Goal: Share content: Share content

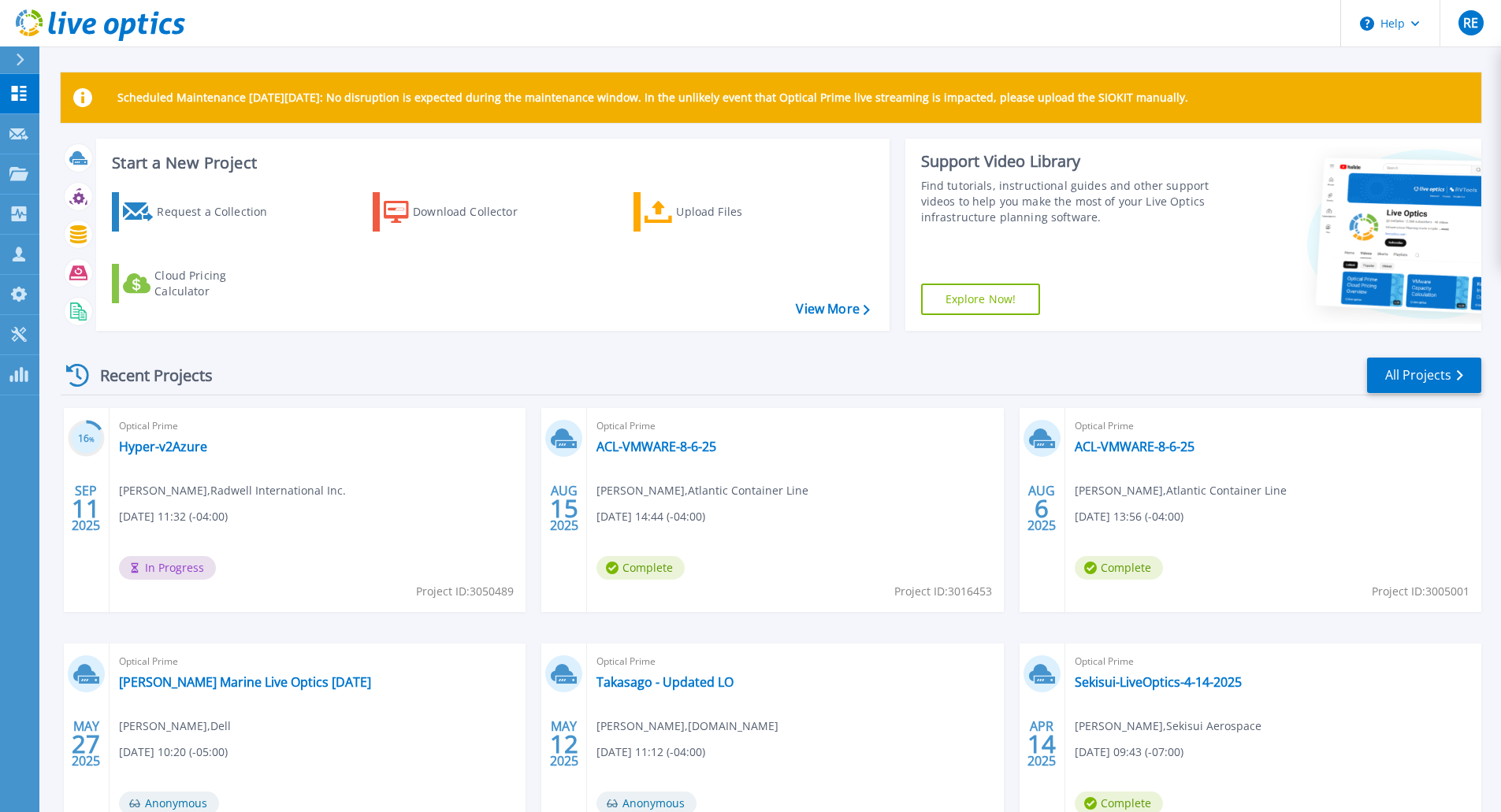
click at [559, 366] on div "Recent Projects All Projects" at bounding box center [772, 376] width 1421 height 39
click at [1175, 687] on link "Sekisui-LiveOptics-4-14-2025" at bounding box center [1158, 682] width 167 height 16
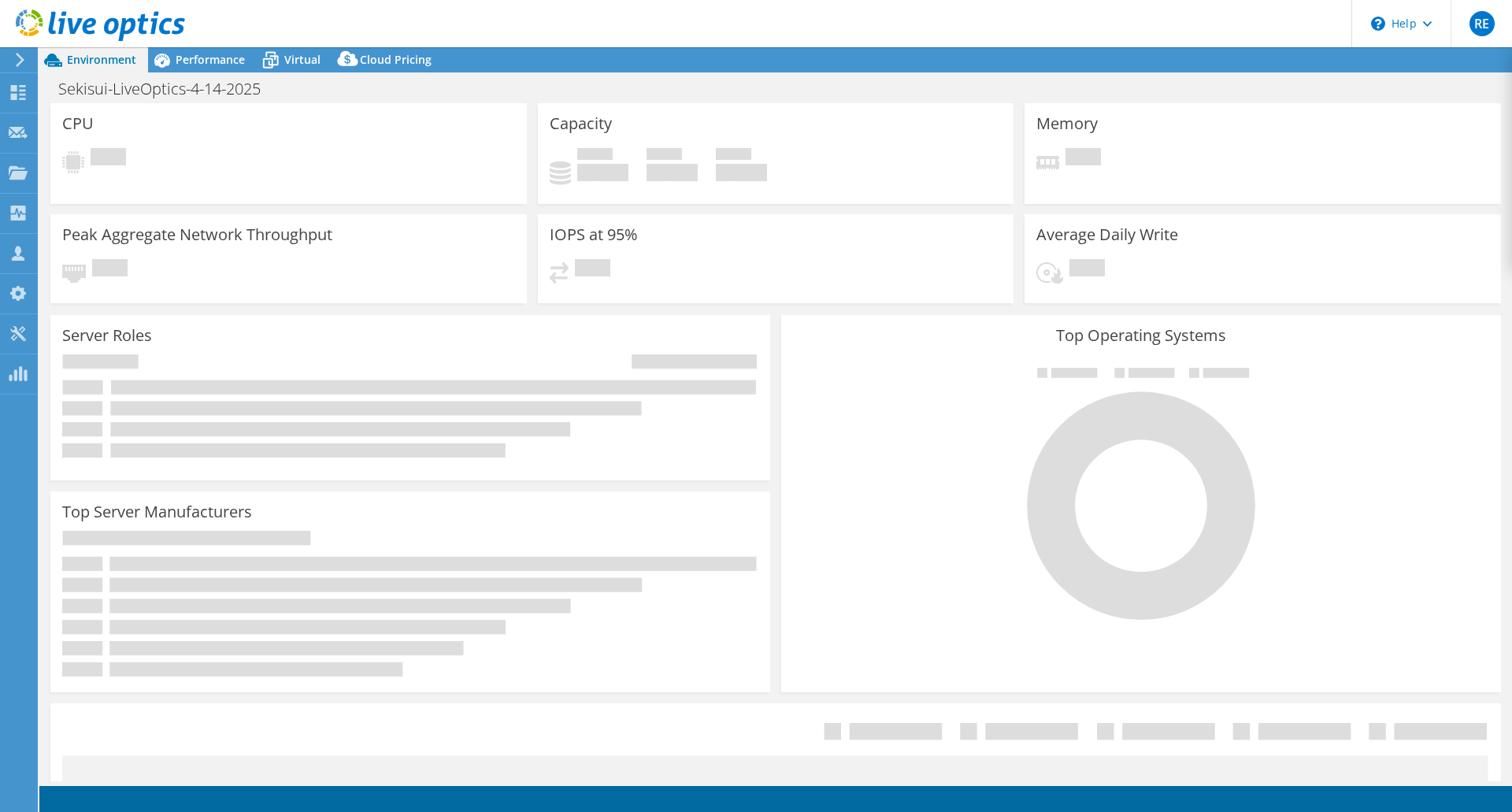
select select "USD"
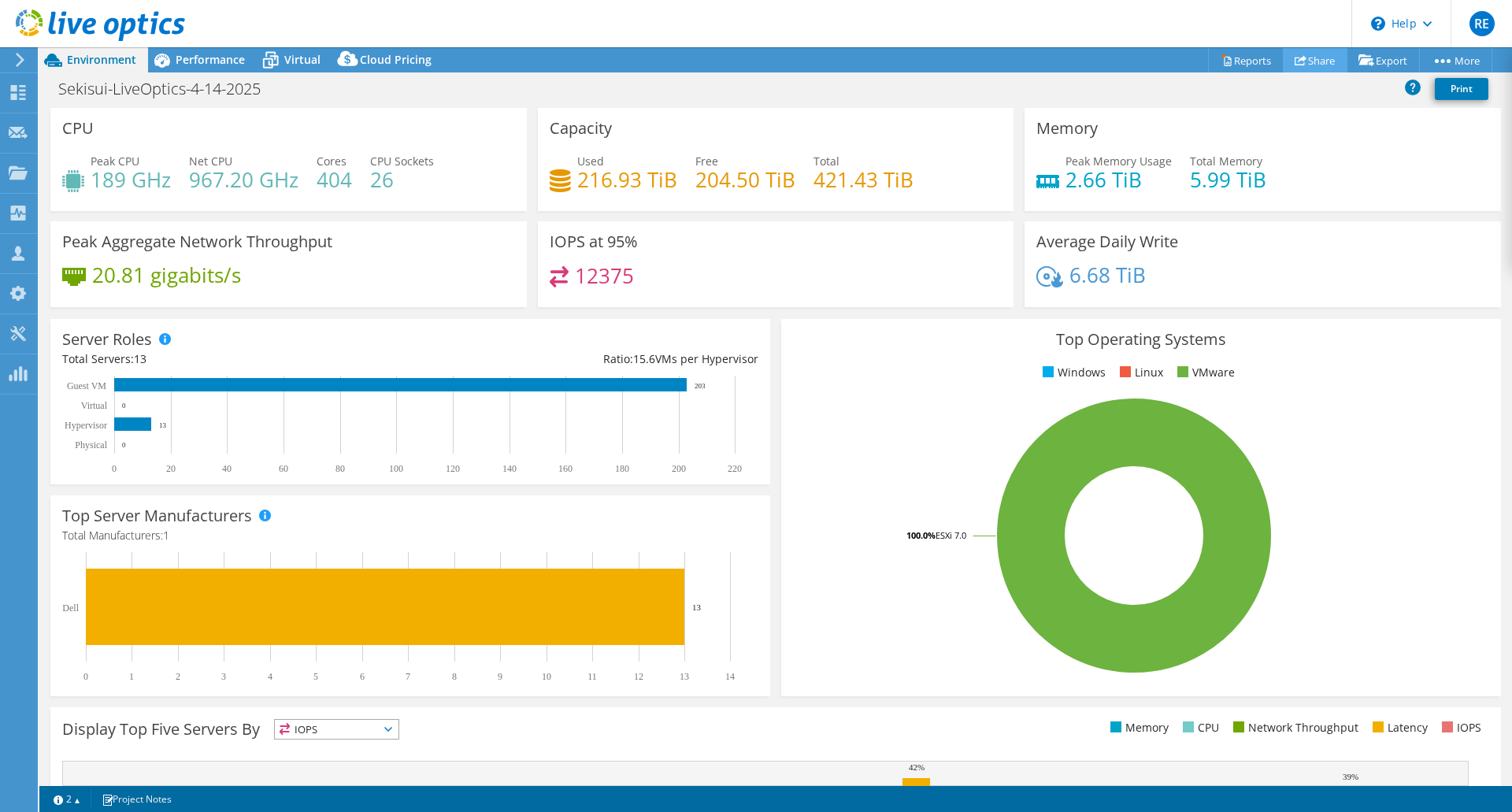
click at [1314, 62] on link "Share" at bounding box center [1315, 60] width 65 height 25
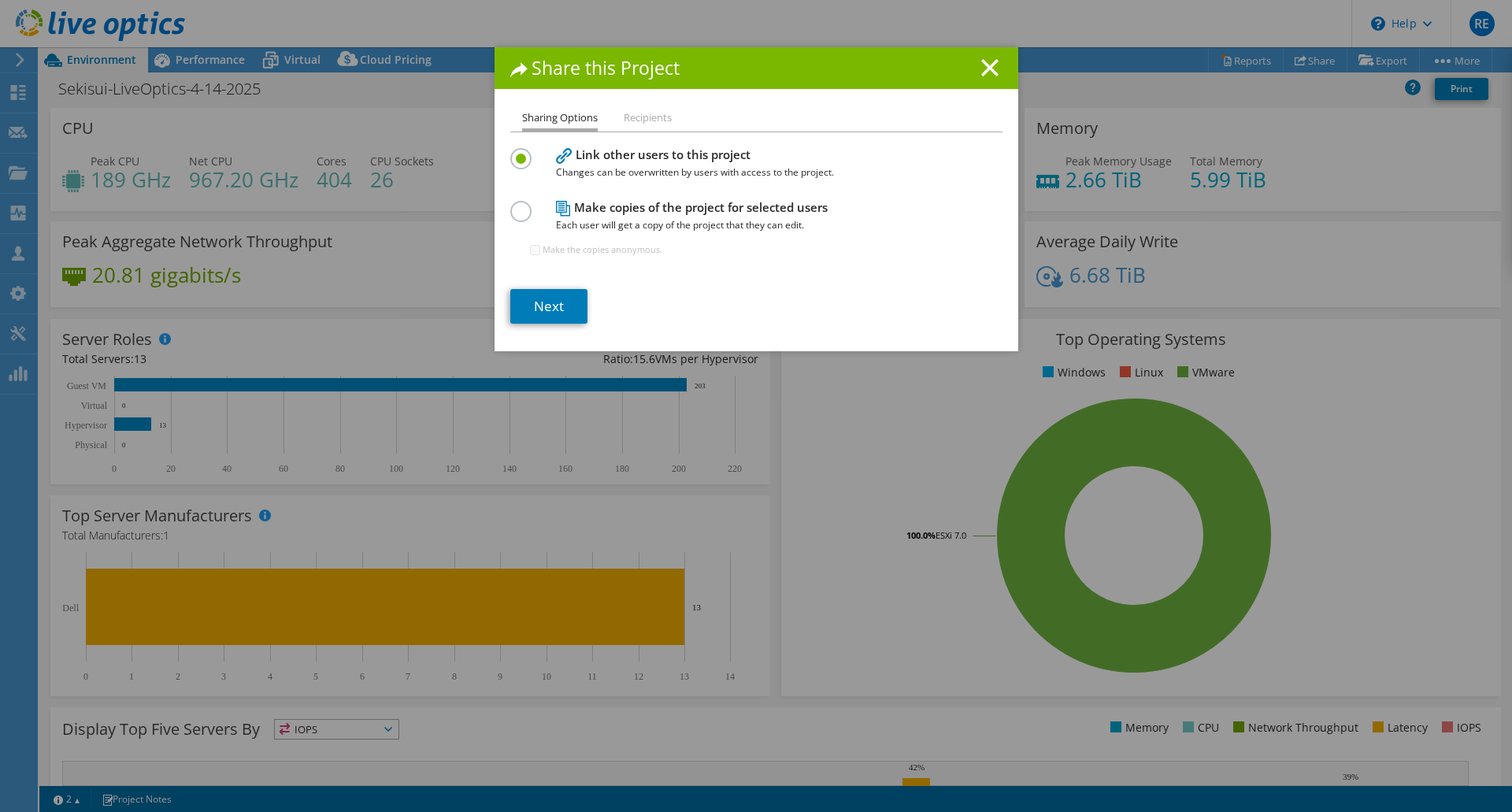
click at [564, 284] on section "Link other users to this project Changes can be overwritten by users with acces…" at bounding box center [756, 234] width 492 height 180
click at [560, 290] on link "Next" at bounding box center [549, 306] width 77 height 34
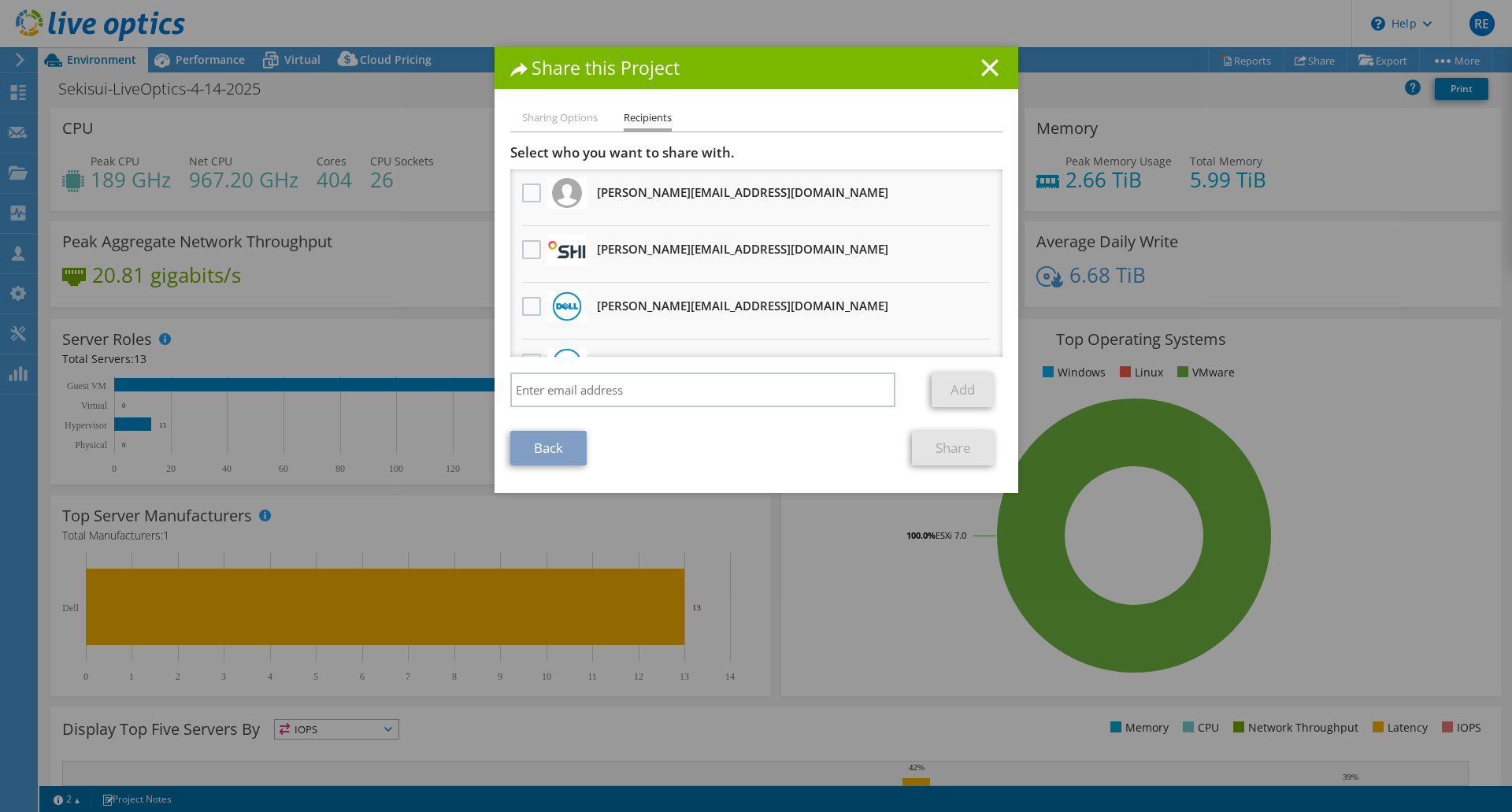
click at [692, 372] on div "Select who you want to share with. All project copies will be anonymous. [PERSO…" at bounding box center [756, 280] width 492 height 271
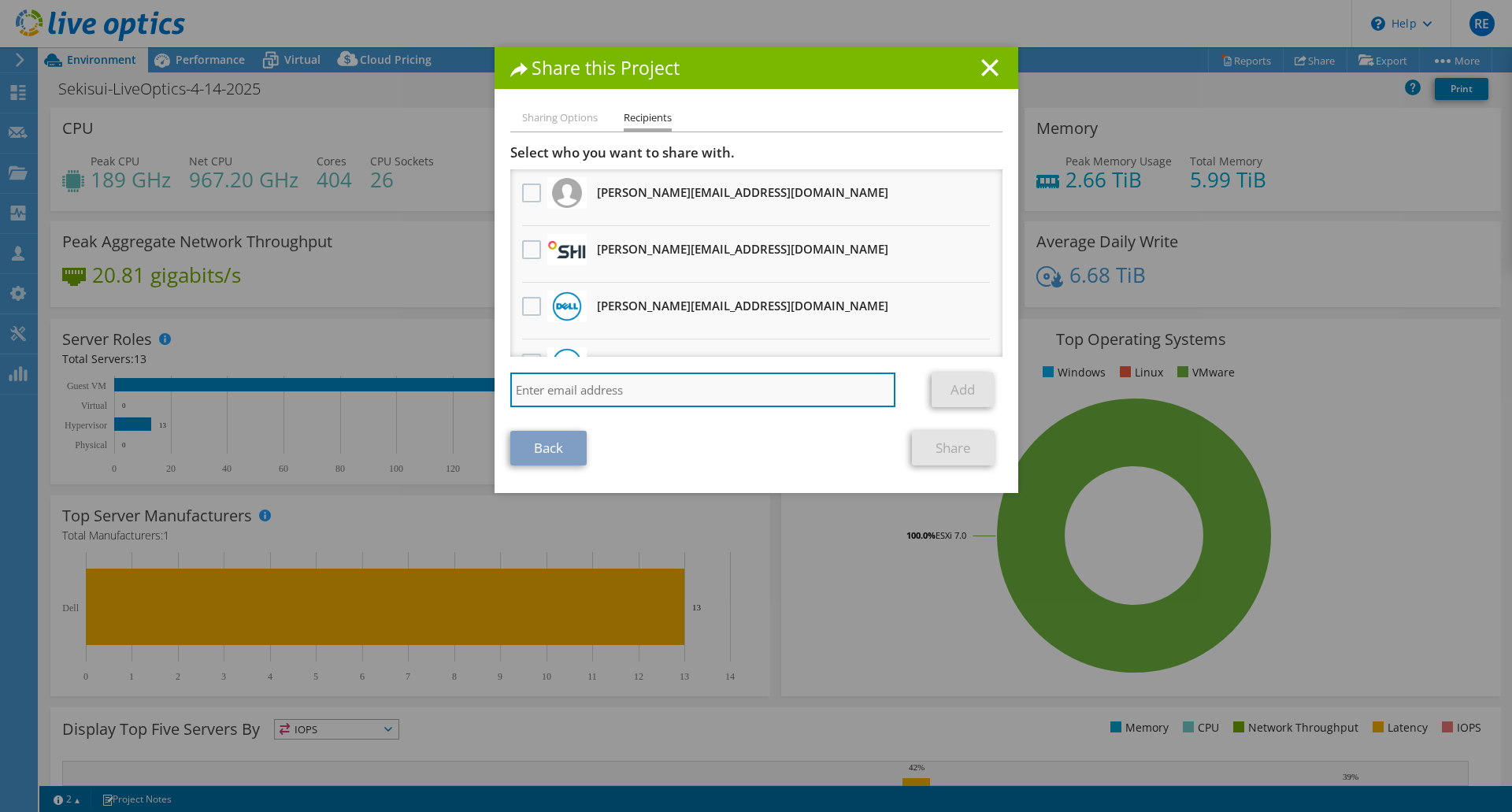
click at [701, 378] on input "search" at bounding box center [703, 390] width 386 height 34
type input "[PERSON_NAME][EMAIL_ADDRESS][DOMAIN_NAME]"
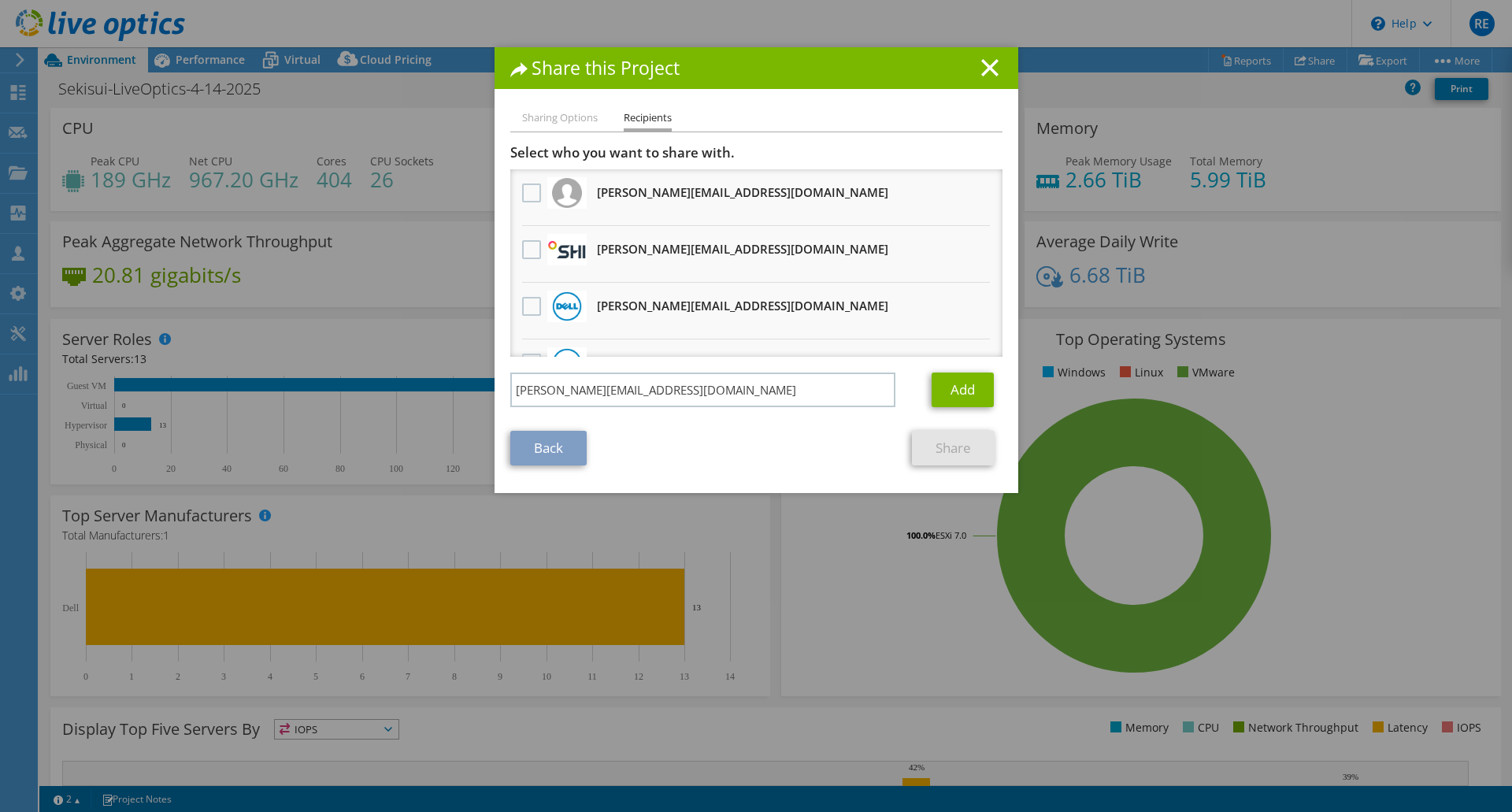
click at [921, 381] on div "Add" at bounding box center [960, 390] width 82 height 34
click at [971, 405] on link "Add" at bounding box center [962, 390] width 62 height 34
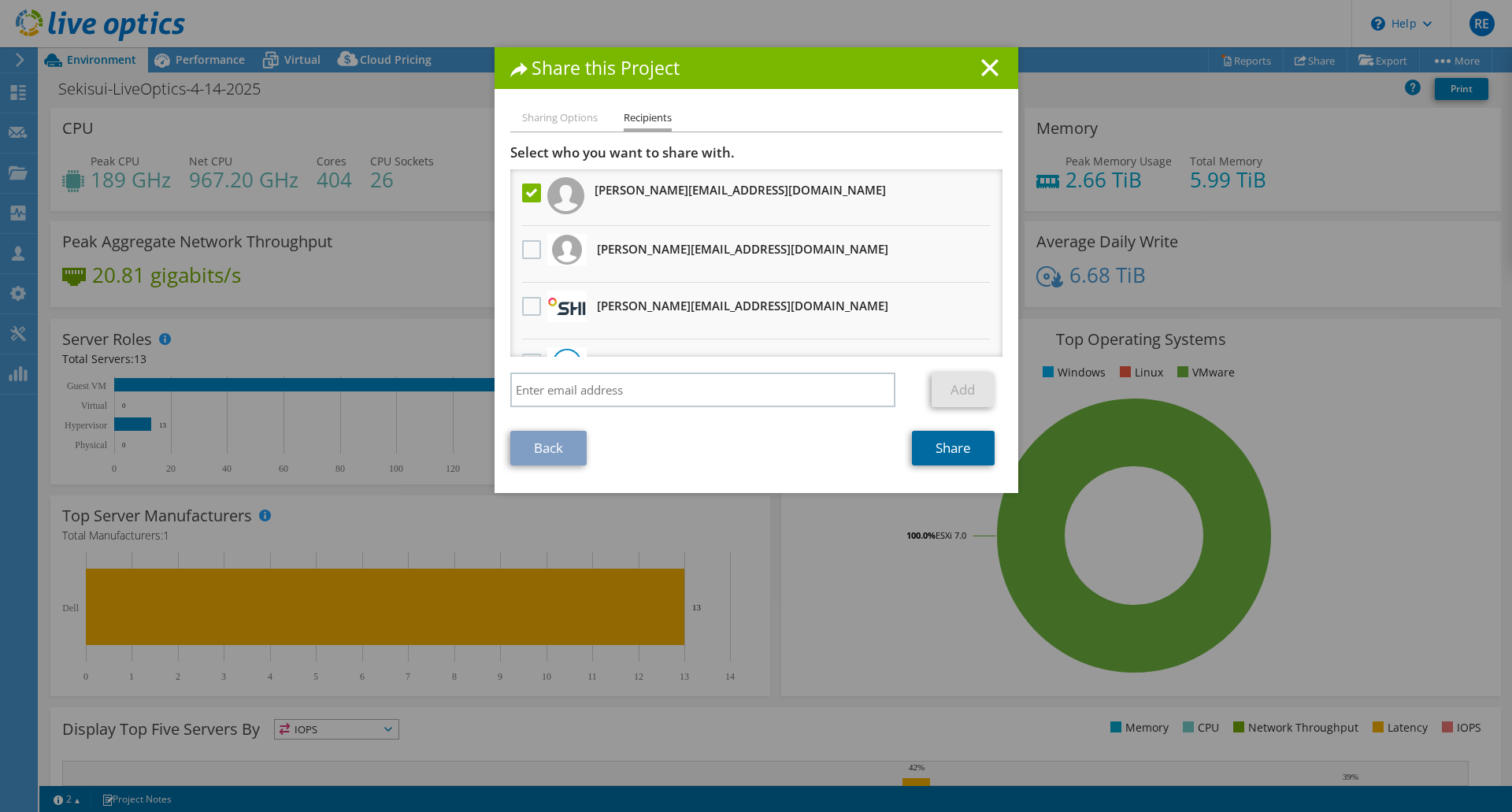
click at [978, 456] on link "Share" at bounding box center [953, 448] width 83 height 34
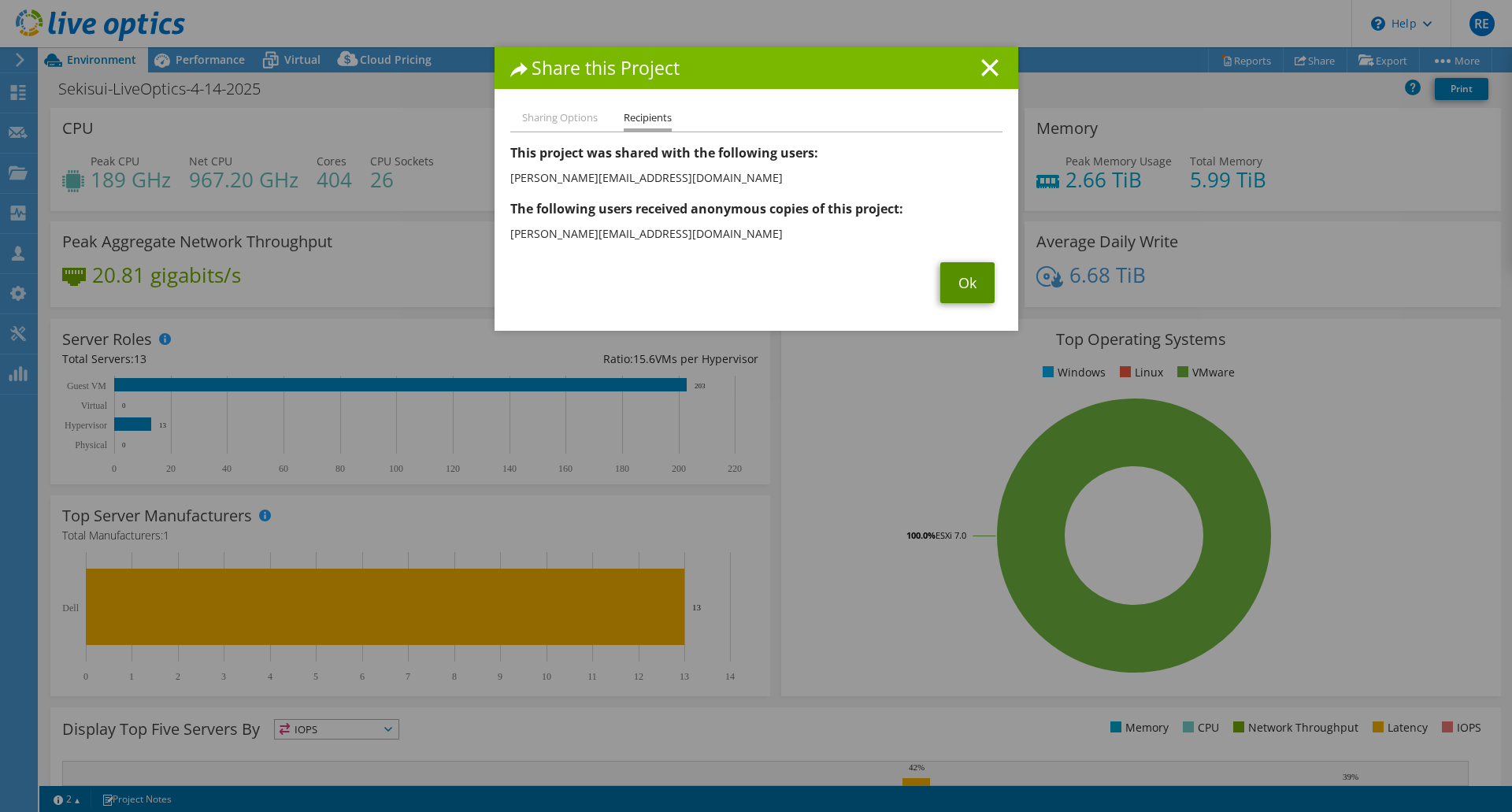
click at [966, 285] on link "Ok" at bounding box center [967, 283] width 54 height 41
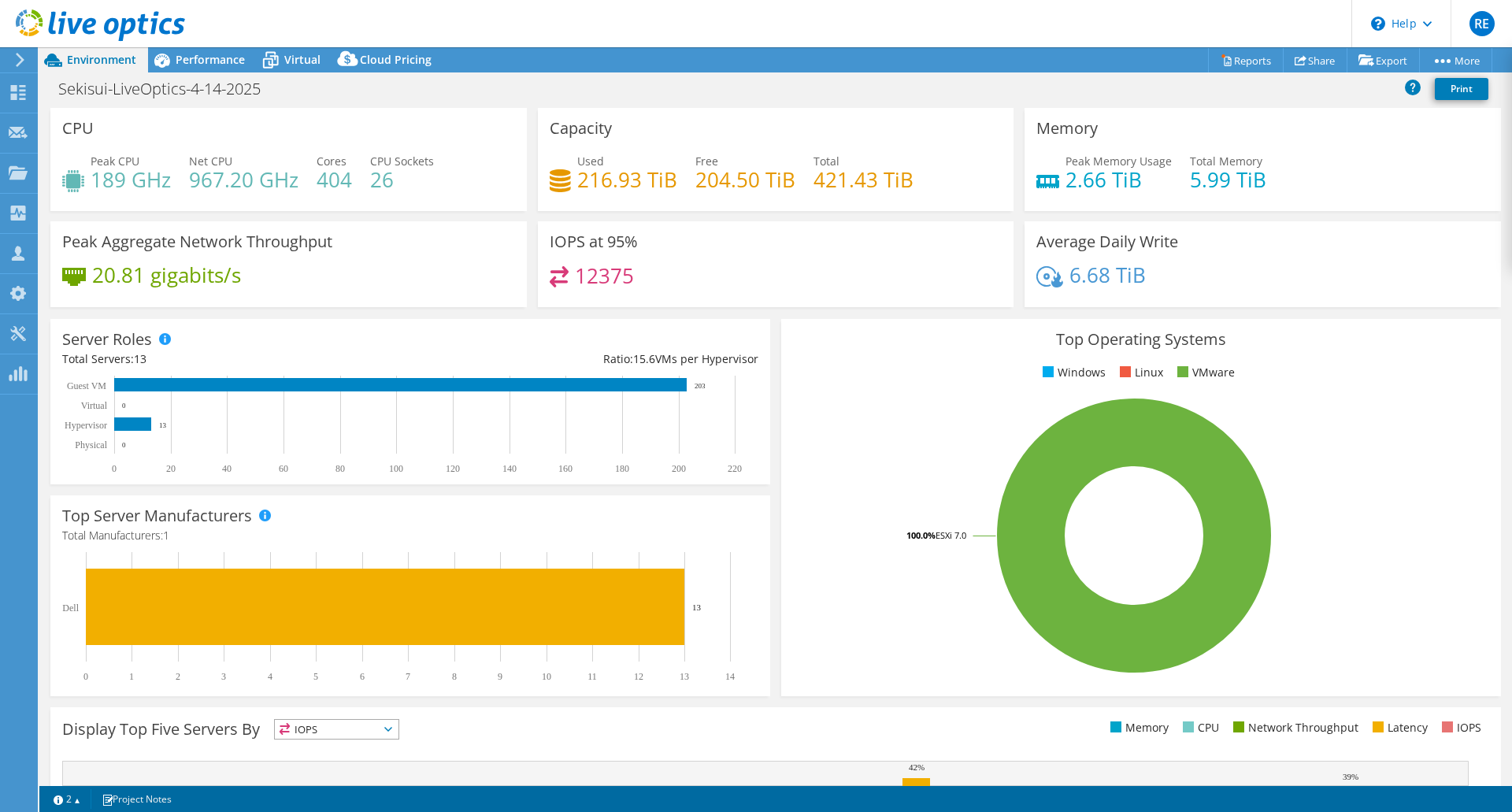
click at [887, 81] on div "Sekisui-LiveOptics-4-14-2025 Print" at bounding box center [775, 89] width 1473 height 30
click at [429, 19] on header "RE Partner Team Member [PERSON_NAME] [EMAIL_ADDRESS][DOMAIN_NAME] [DOMAIN_NAME]…" at bounding box center [756, 24] width 1512 height 47
click at [1321, 57] on link "Share" at bounding box center [1315, 60] width 65 height 25
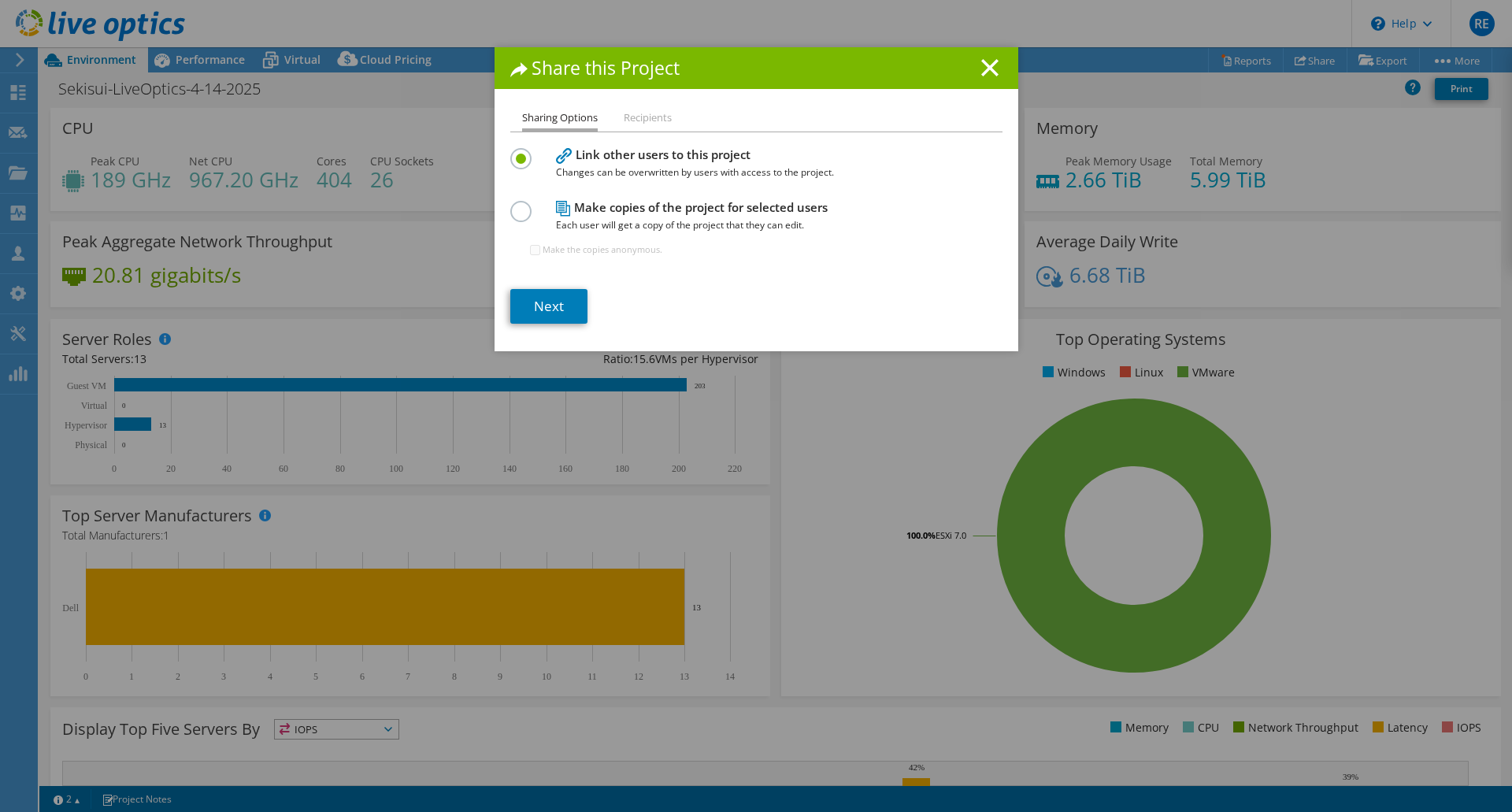
drag, startPoint x: 988, startPoint y: 74, endPoint x: 1019, endPoint y: 140, distance: 72.9
click at [988, 76] on icon at bounding box center [991, 68] width 18 height 18
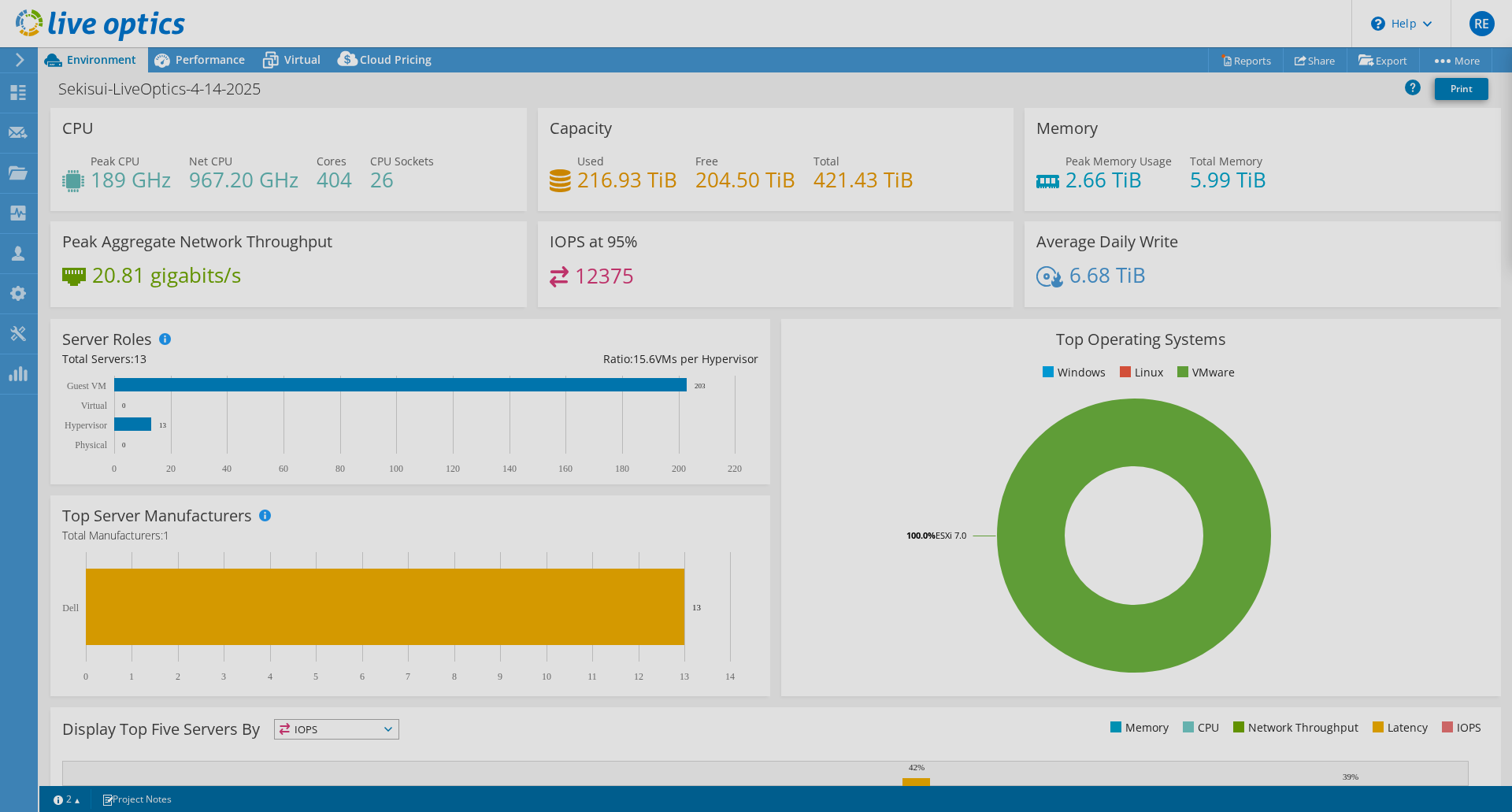
click at [1127, 25] on div at bounding box center [756, 406] width 1512 height 812
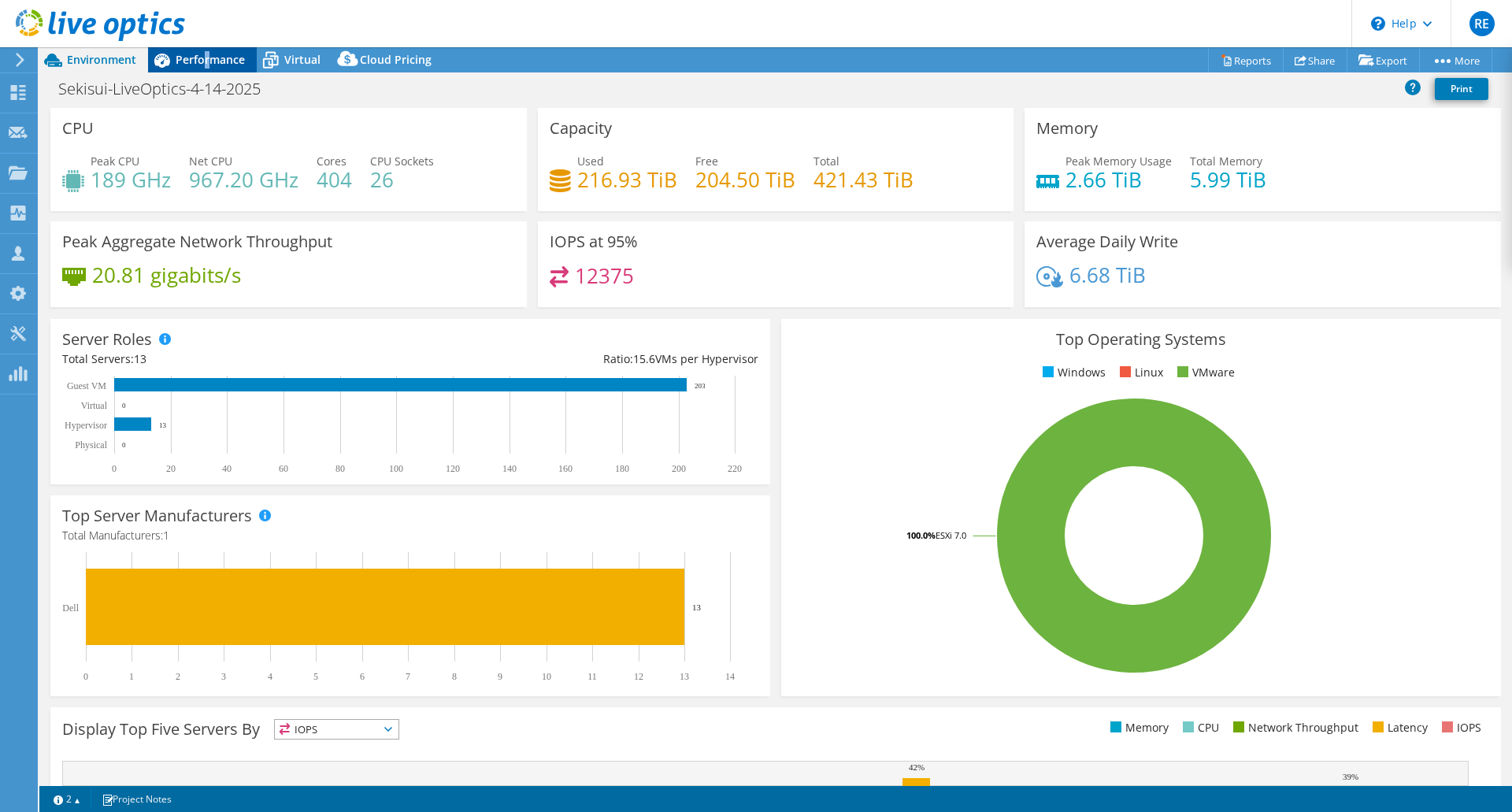
click at [206, 67] on div "Performance" at bounding box center [203, 60] width 108 height 26
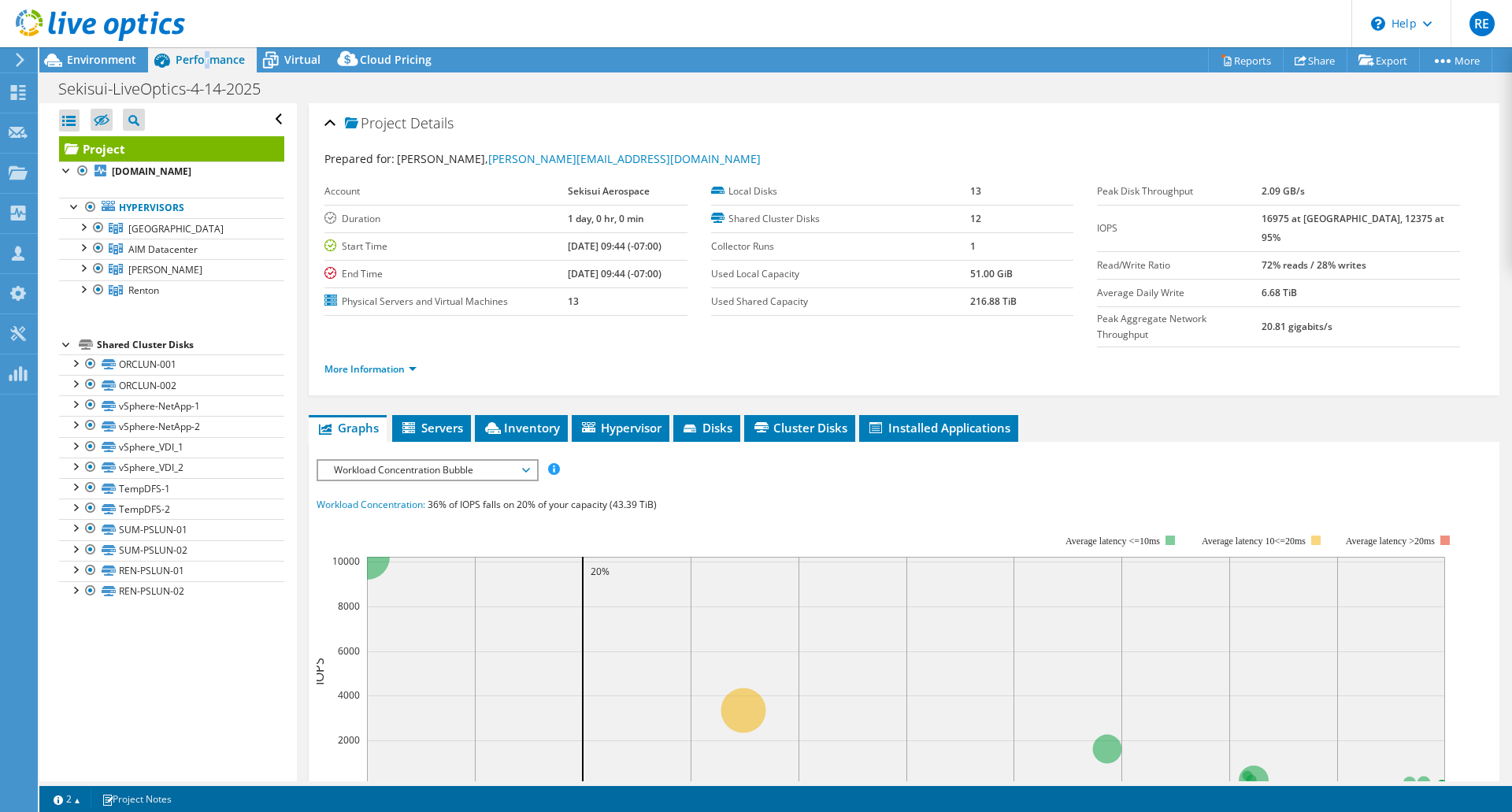
click at [98, 48] on div at bounding box center [92, 27] width 185 height 53
click at [80, 69] on div "Environment" at bounding box center [93, 60] width 108 height 26
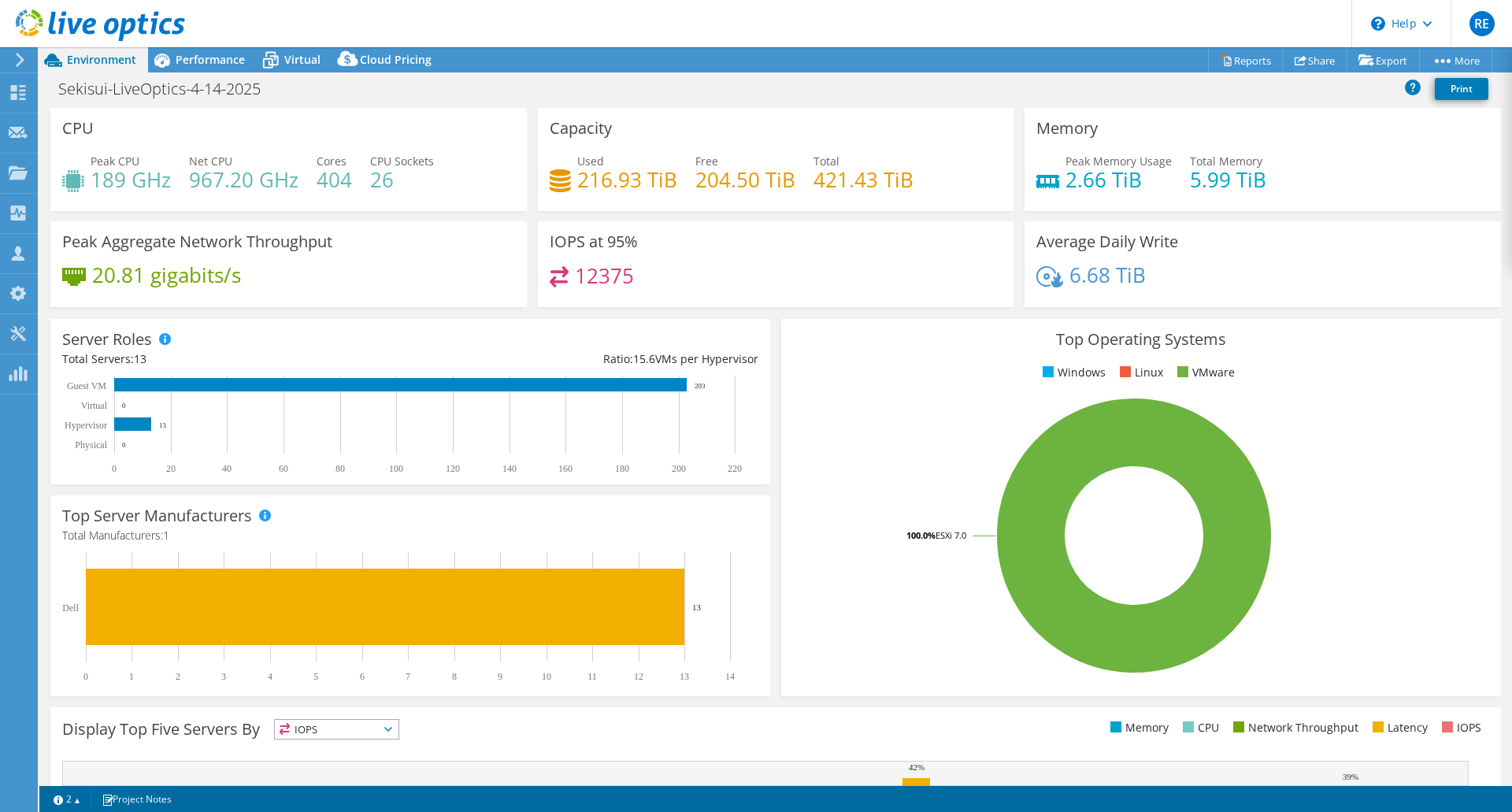
click at [310, 29] on header "RE Partner Team Member [PERSON_NAME] [EMAIL_ADDRESS][DOMAIN_NAME] [DOMAIN_NAME]…" at bounding box center [756, 24] width 1512 height 47
click at [1232, 57] on link "Reports" at bounding box center [1245, 60] width 76 height 25
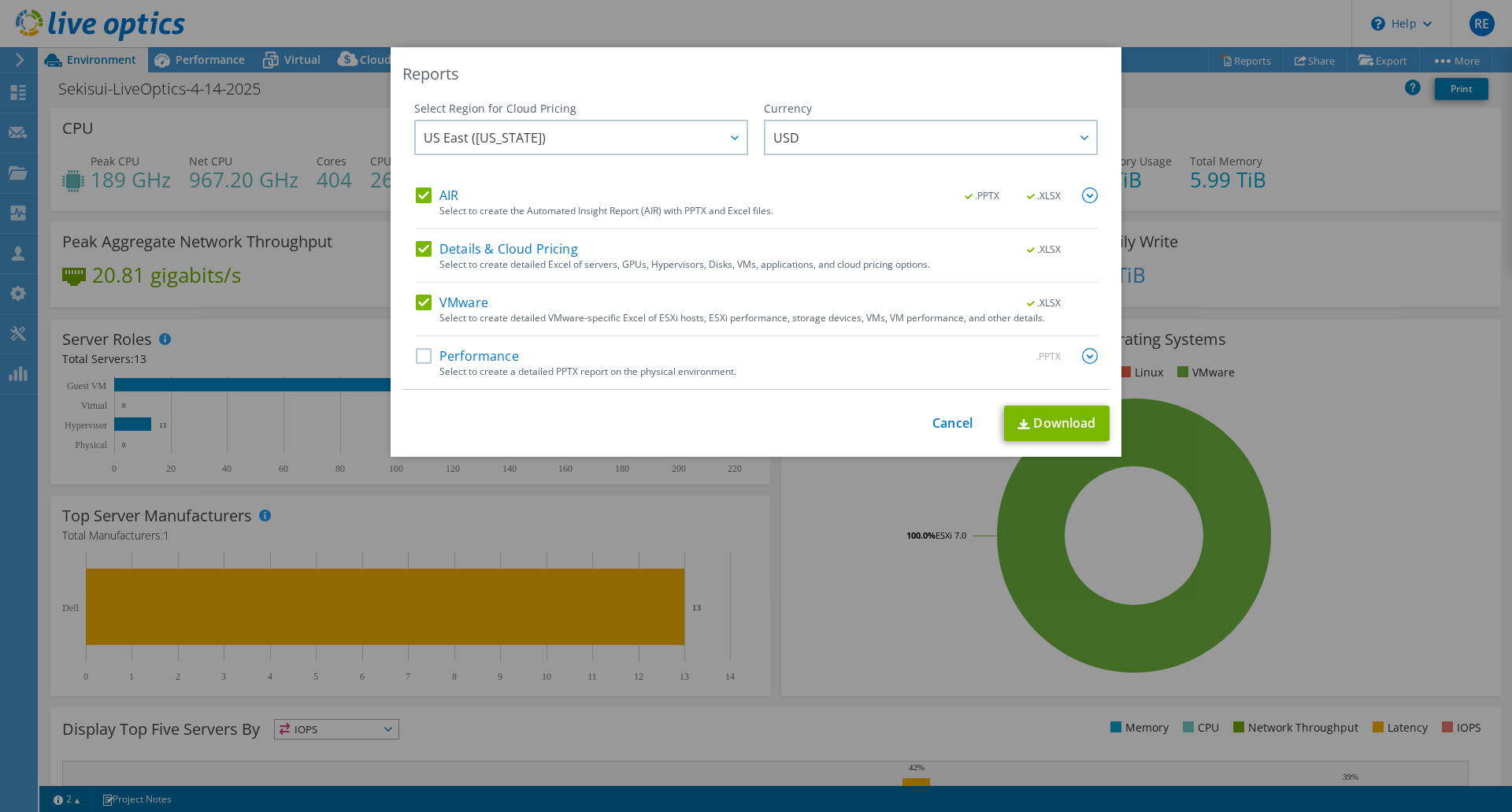
click at [420, 185] on div "Select Region for Cloud Pricing Asia Pacific ([GEOGRAPHIC_DATA]) [GEOGRAPHIC_DA…" at bounding box center [580, 144] width 333 height 87
click at [419, 190] on label "AIR" at bounding box center [437, 196] width 42 height 16
click at [0, 0] on input "AIR" at bounding box center [0, 0] width 0 height 0
click at [1037, 420] on link "Download" at bounding box center [1057, 423] width 105 height 35
drag, startPoint x: 424, startPoint y: 247, endPoint x: 425, endPoint y: 259, distance: 12.0
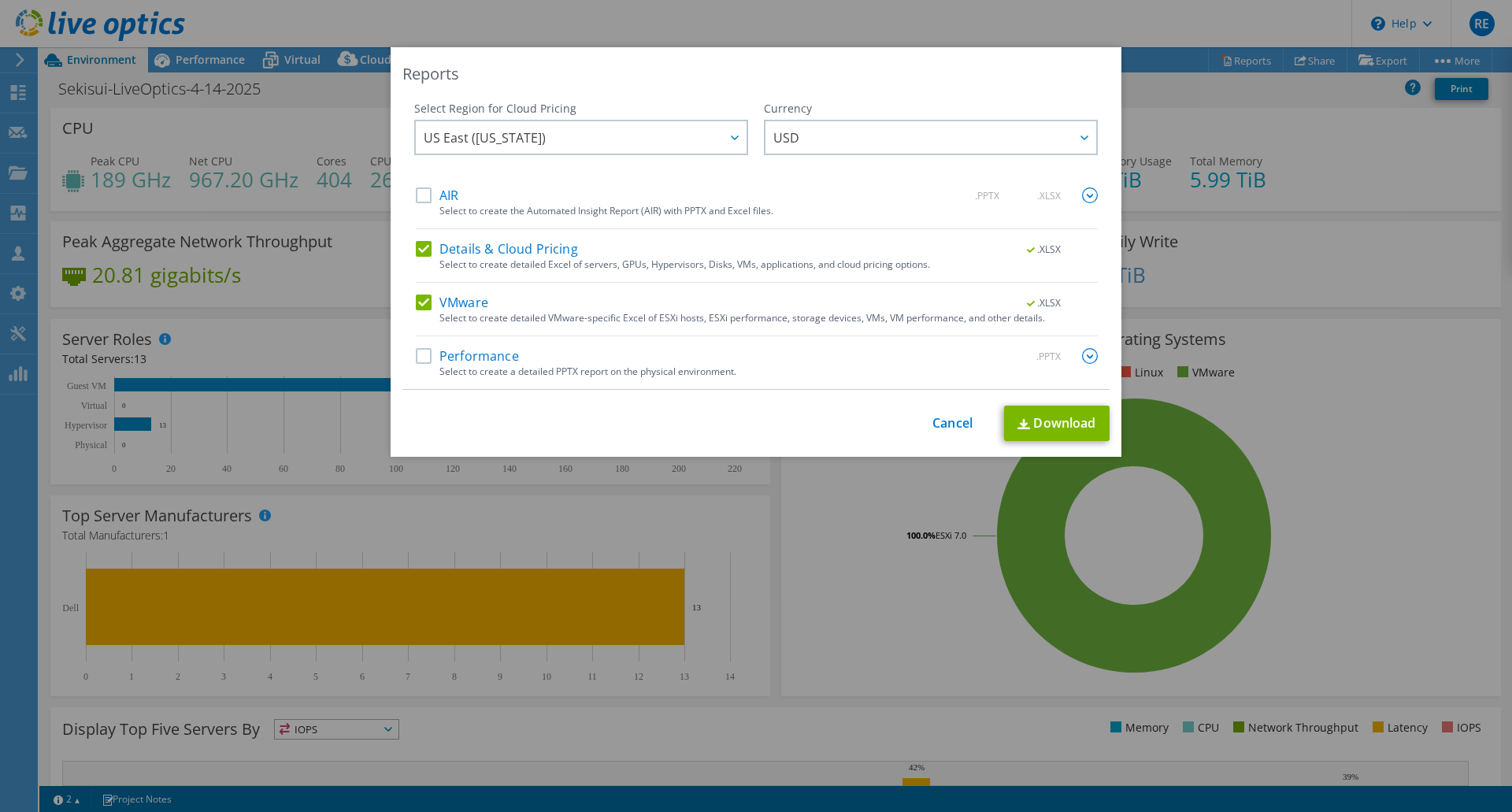
click at [423, 247] on label "Details & Cloud Pricing" at bounding box center [497, 249] width 162 height 16
click at [0, 0] on input "Details & Cloud Pricing" at bounding box center [0, 0] width 0 height 0
click at [422, 297] on label "VMware" at bounding box center [453, 302] width 73 height 16
click at [0, 0] on input "VMware" at bounding box center [0, 0] width 0 height 0
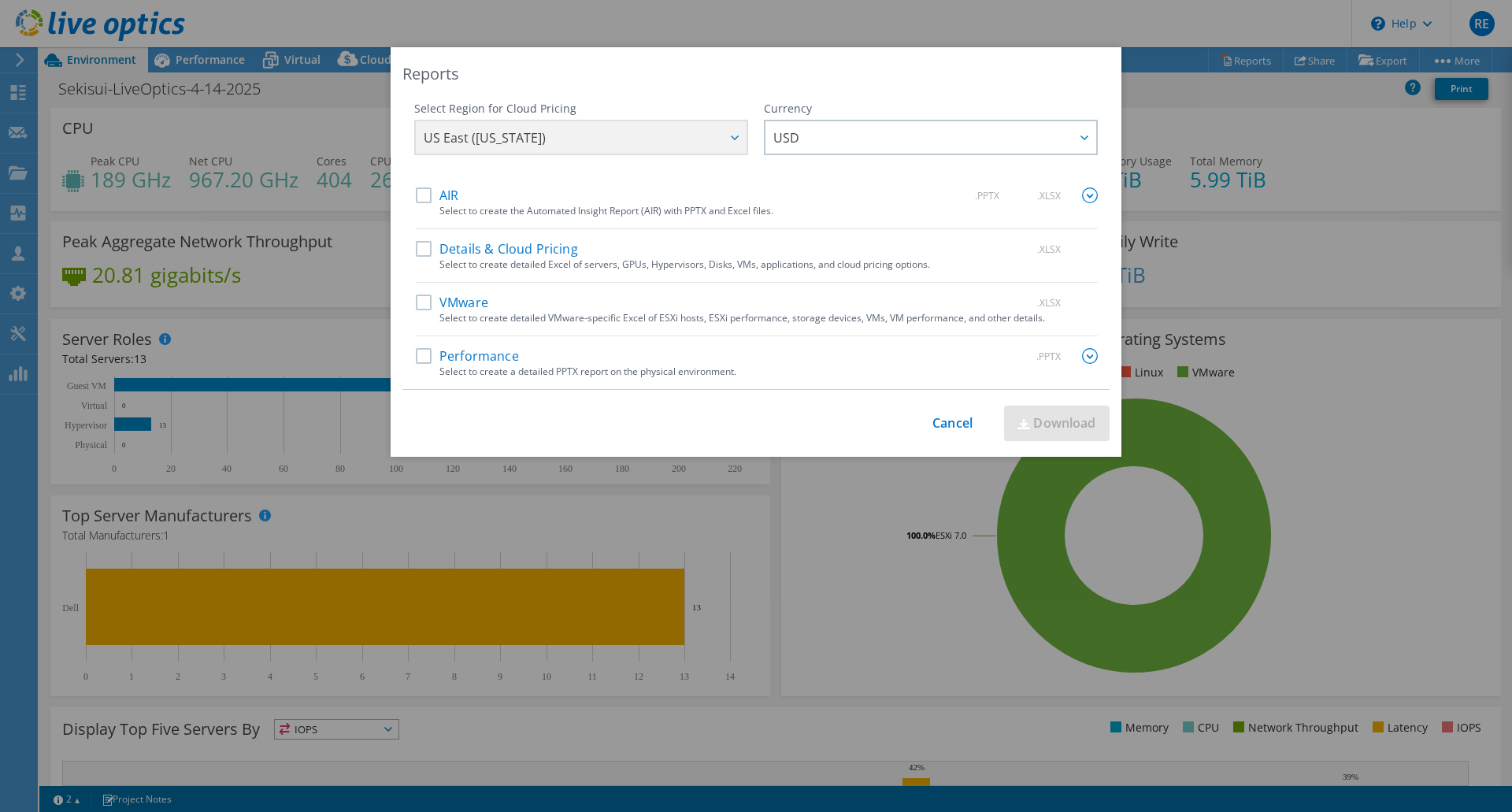
click at [417, 353] on label "Performance" at bounding box center [467, 356] width 103 height 16
click at [0, 0] on input "Performance" at bounding box center [0, 0] width 0 height 0
click at [1084, 354] on img at bounding box center [1090, 356] width 16 height 16
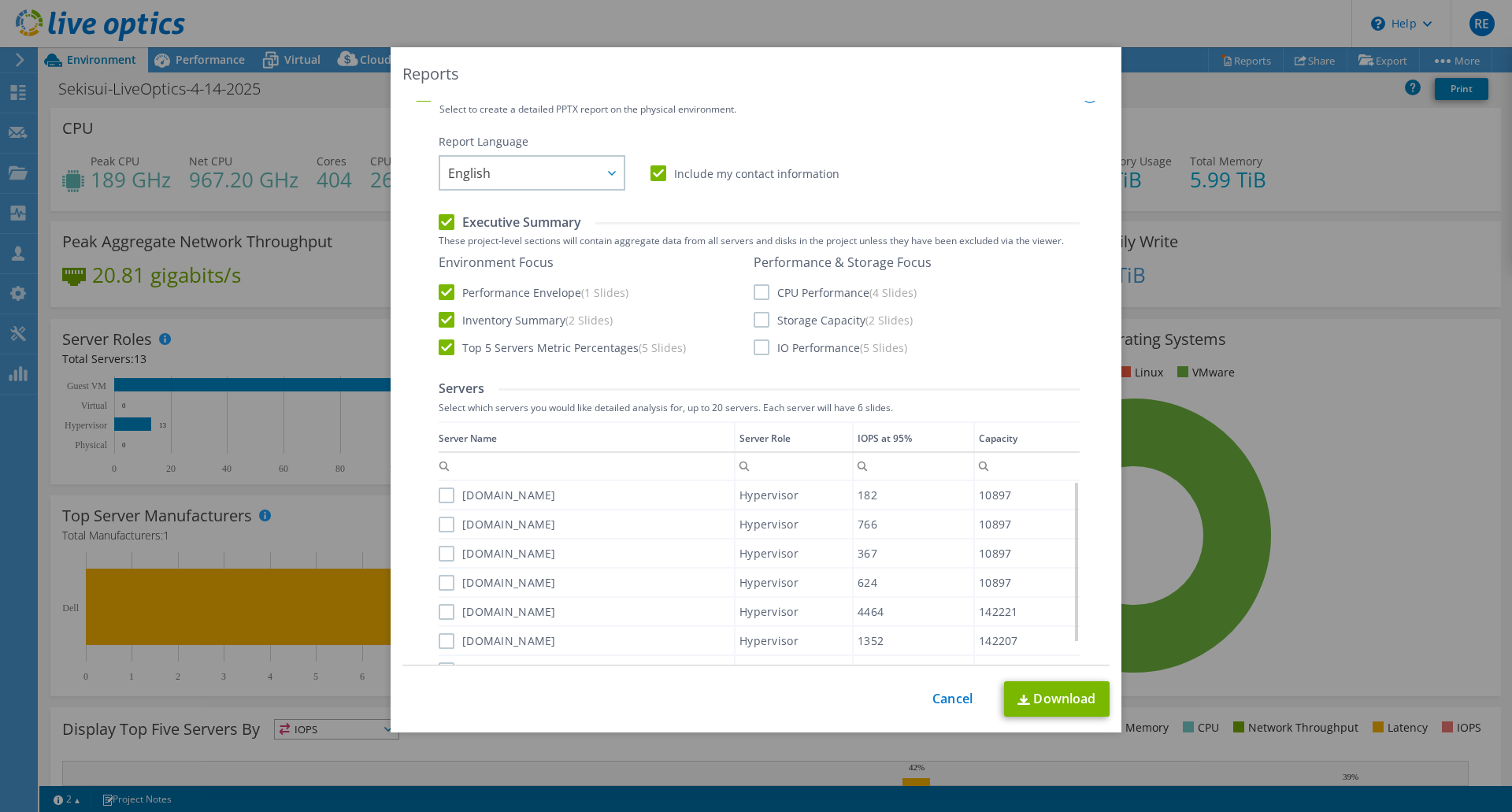
scroll to position [394, 0]
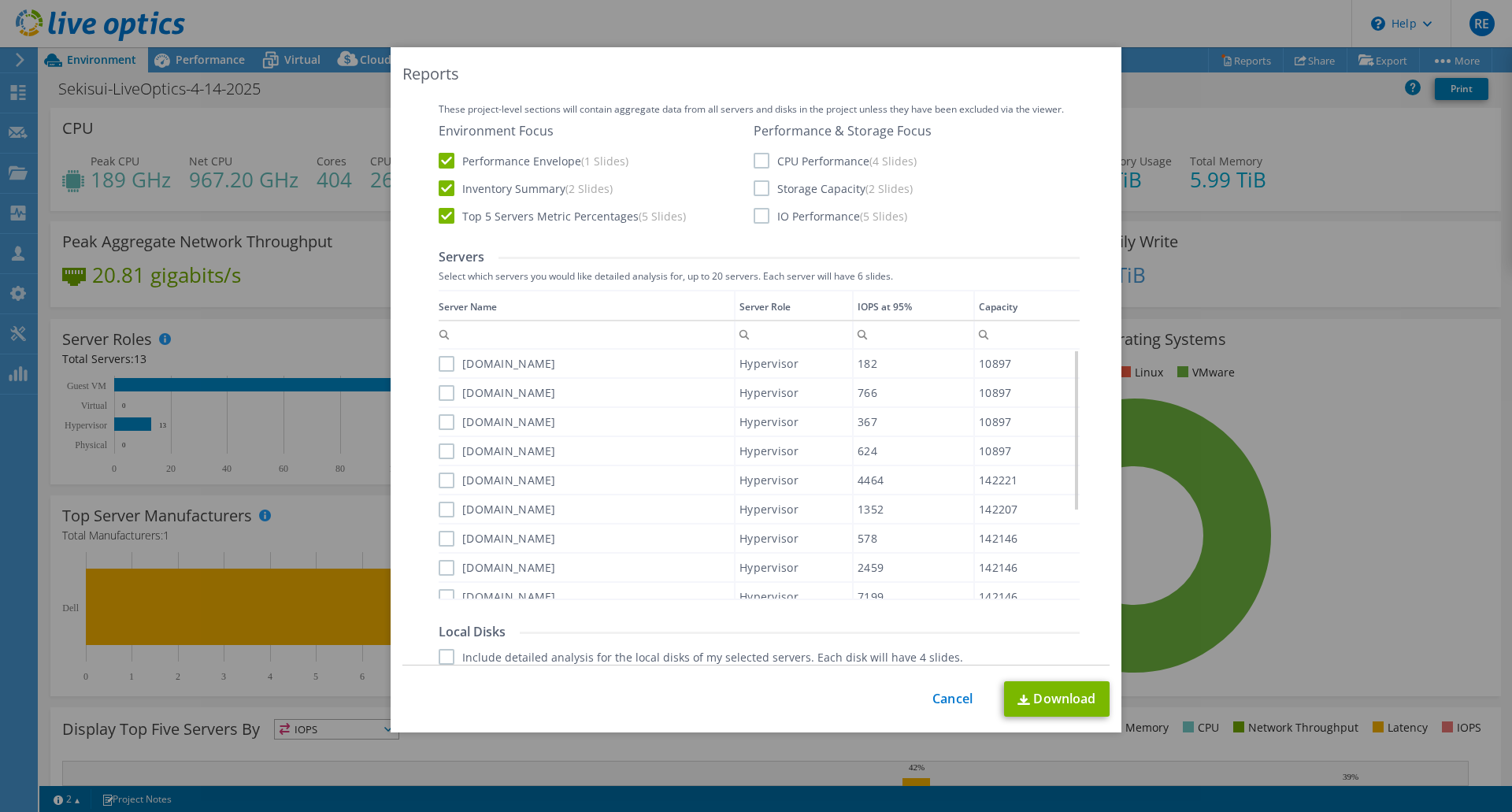
click at [441, 188] on label "Inventory Summary (2 Slides)" at bounding box center [525, 188] width 174 height 16
click at [0, 0] on input "Inventory Summary (2 Slides)" at bounding box center [0, 0] width 0 height 0
click at [443, 210] on label "Top 5 Servers Metric Percentages (5 Slides)" at bounding box center [562, 216] width 247 height 16
click at [0, 0] on input "Top 5 Servers Metric Percentages (5 Slides)" at bounding box center [0, 0] width 0 height 0
click at [757, 159] on label "CPU Performance (4 Slides)" at bounding box center [835, 160] width 163 height 16
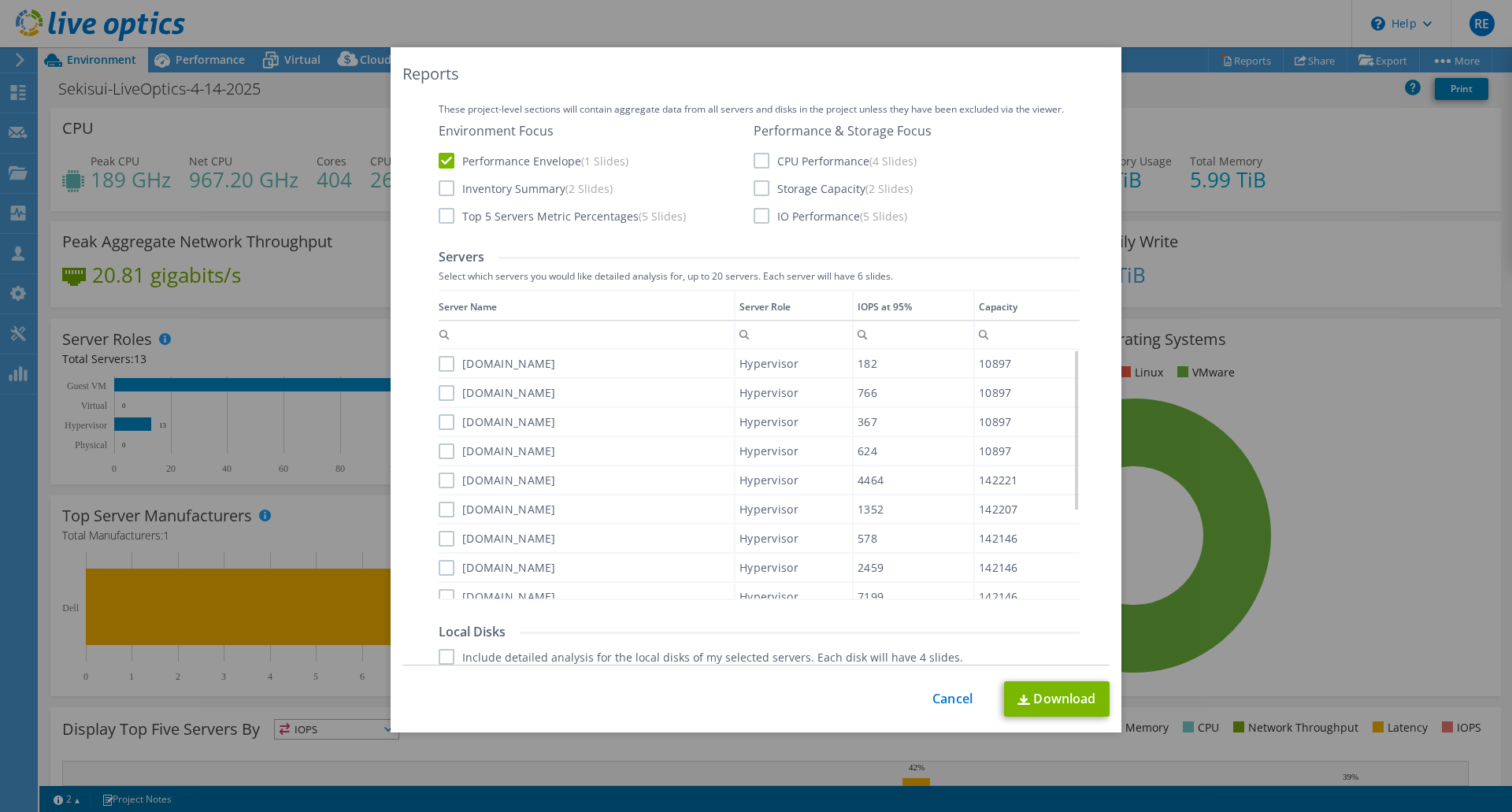
click at [0, 0] on input "CPU Performance (4 Slides)" at bounding box center [0, 0] width 0 height 0
click at [756, 219] on label "IO Performance (5 Slides)" at bounding box center [830, 216] width 153 height 16
click at [0, 0] on input "IO Performance (5 Slides)" at bounding box center [0, 0] width 0 height 0
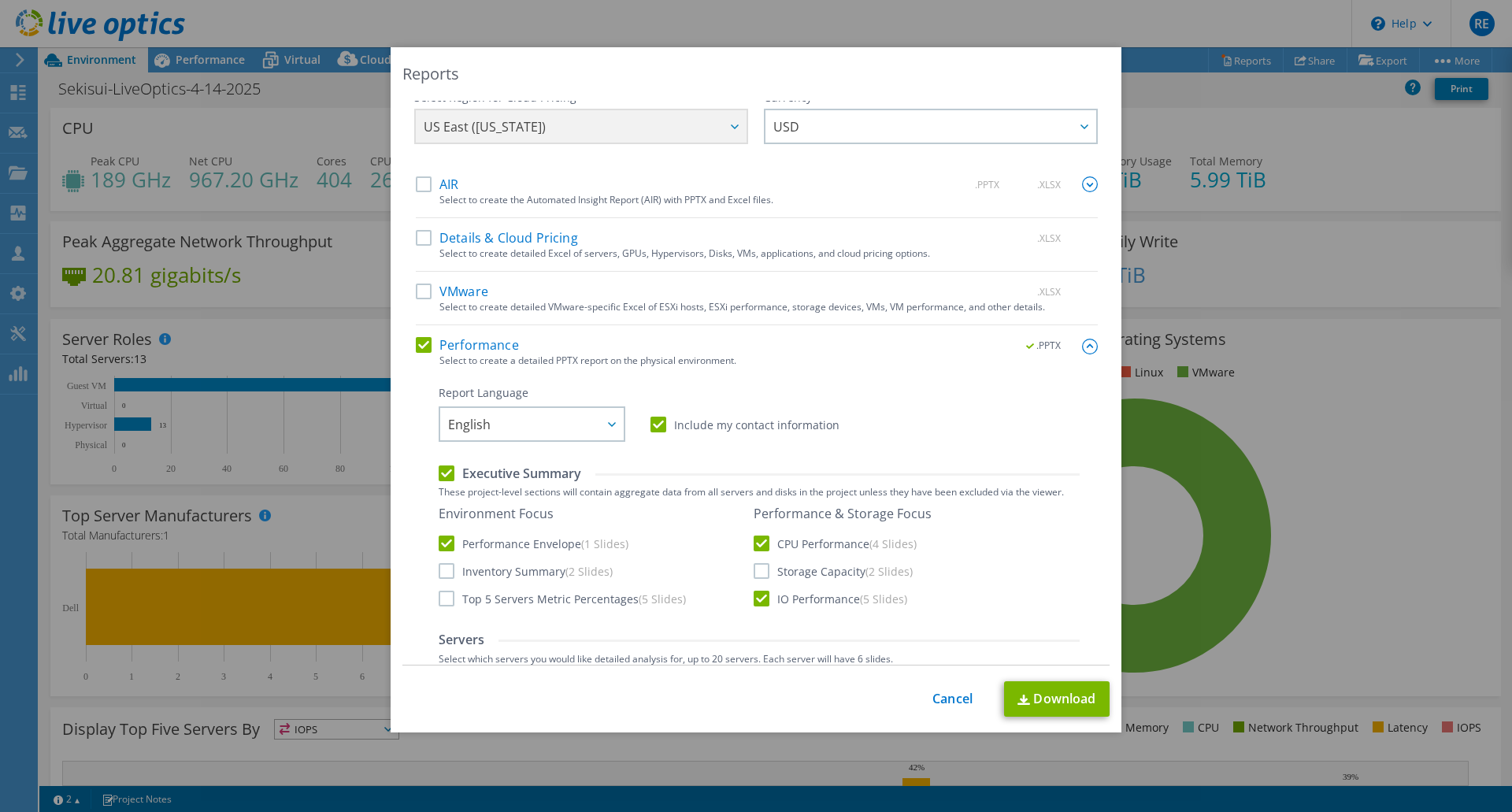
scroll to position [0, 0]
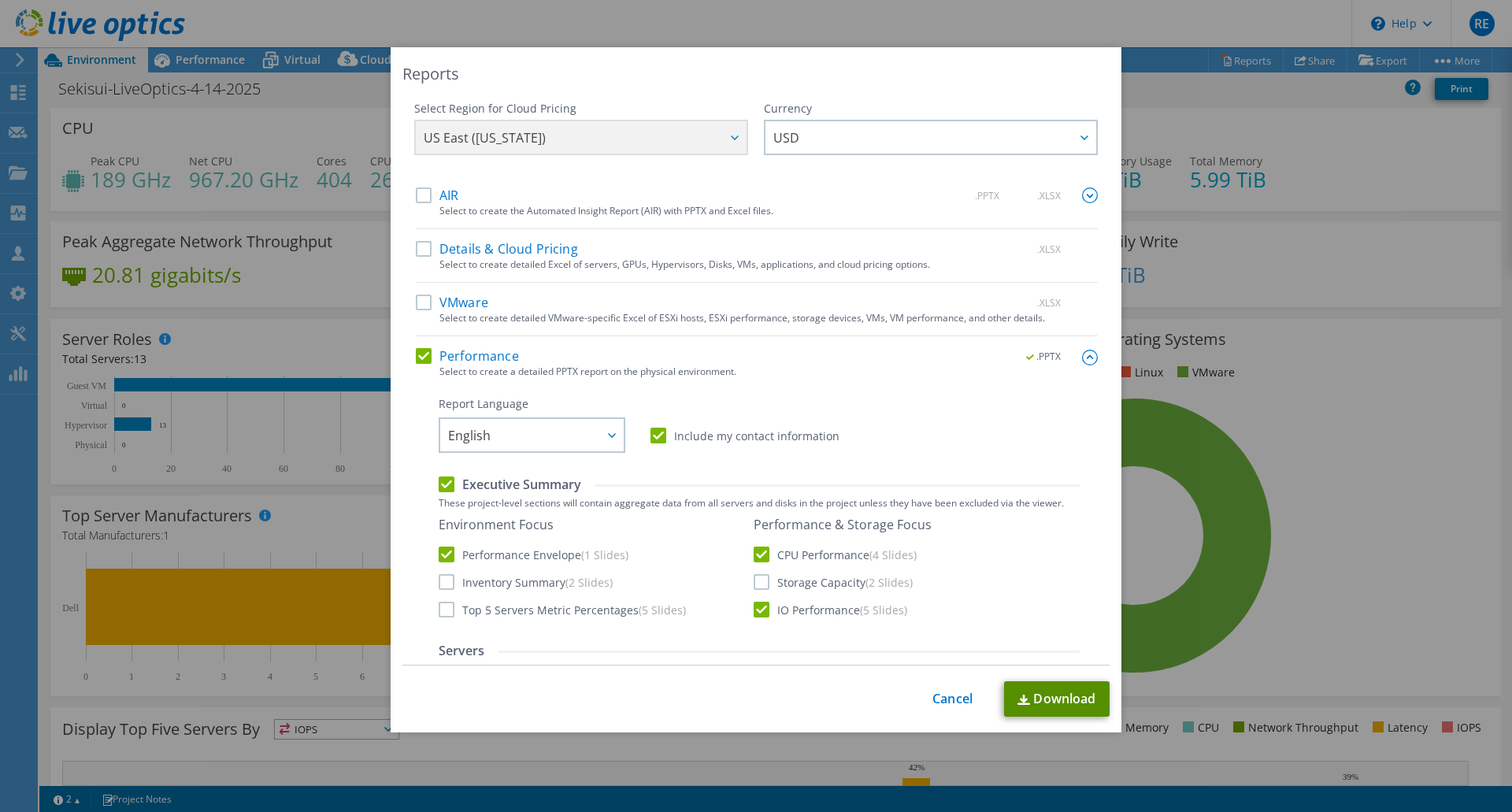
click at [1058, 707] on link "Download" at bounding box center [1057, 700] width 105 height 35
